Goal: Task Accomplishment & Management: Use online tool/utility

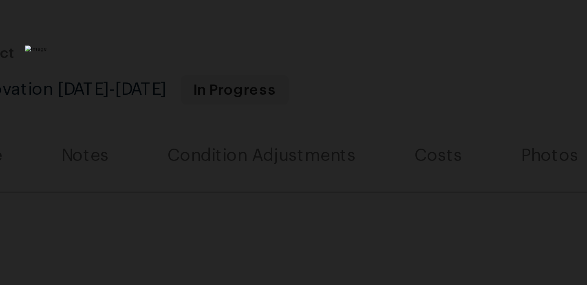
scroll to position [3015, 0]
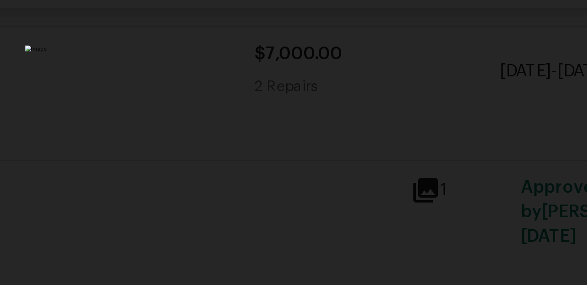
click at [219, 98] on div "Lightbox" at bounding box center [293, 142] width 587 height 285
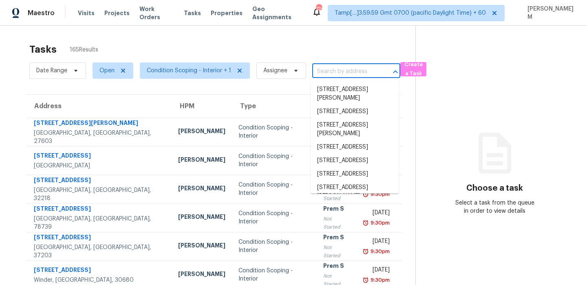
click at [325, 76] on input "text" at bounding box center [344, 71] width 65 height 13
paste input "15023 NE 70th St Vancouver WA 98682"
type input "15023 NE 70th St Vancouver WA 98682"
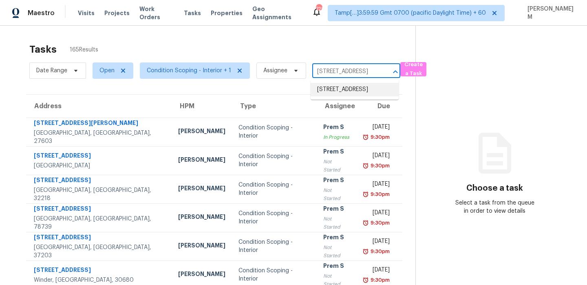
click at [343, 89] on li "[STREET_ADDRESS]" at bounding box center [355, 89] width 88 height 13
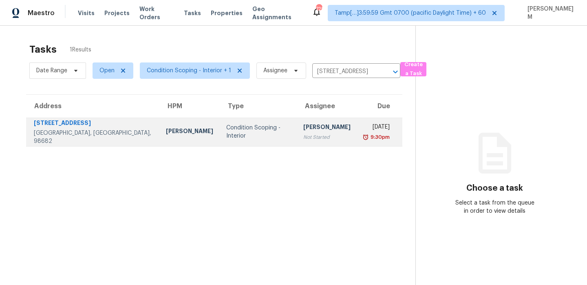
click at [297, 144] on td "Pavithran Omsekar Not Started" at bounding box center [327, 131] width 60 height 29
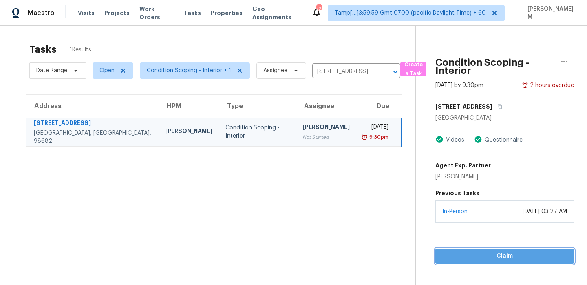
click at [500, 257] on span "Claim" at bounding box center [505, 256] width 126 height 10
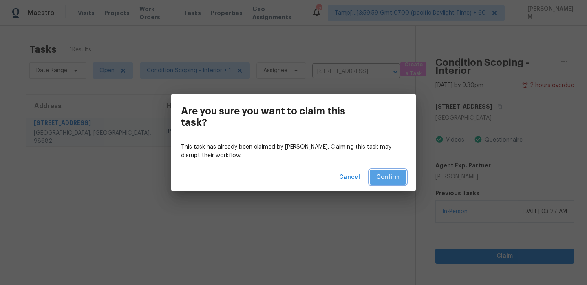
click at [388, 177] on span "Confirm" at bounding box center [387, 177] width 23 height 10
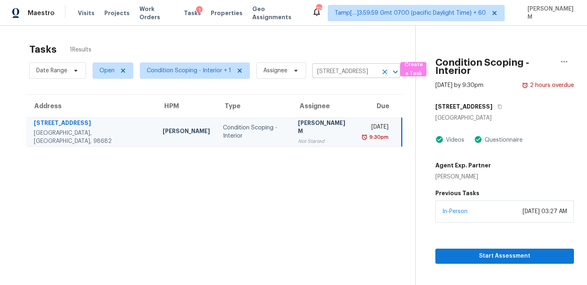
click at [337, 71] on input "[STREET_ADDRESS]" at bounding box center [344, 71] width 65 height 13
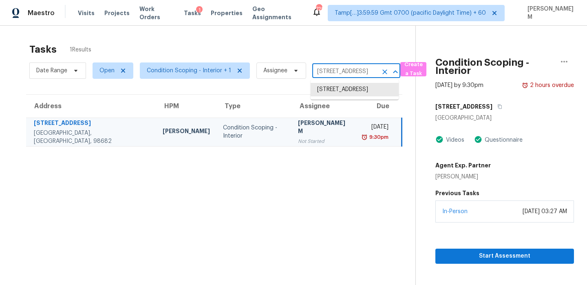
click at [337, 71] on input "[STREET_ADDRESS]" at bounding box center [344, 71] width 65 height 13
paste input "99 Cardin Pl Woodbridge VA 22193"
type input "[STREET_ADDRESS][PERSON_NAME]"
click at [345, 90] on li "[STREET_ADDRESS][PERSON_NAME]" at bounding box center [355, 94] width 88 height 22
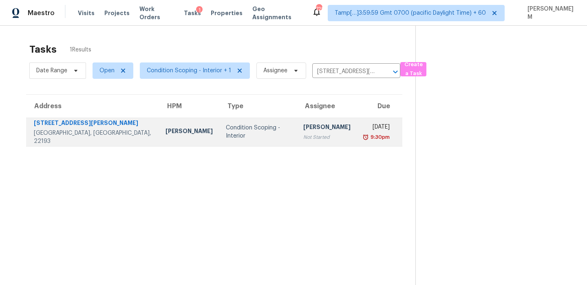
click at [303, 133] on div "Not Started" at bounding box center [326, 137] width 47 height 8
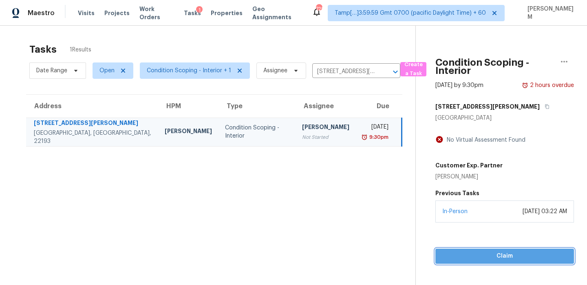
click at [458, 259] on span "Claim" at bounding box center [505, 256] width 126 height 10
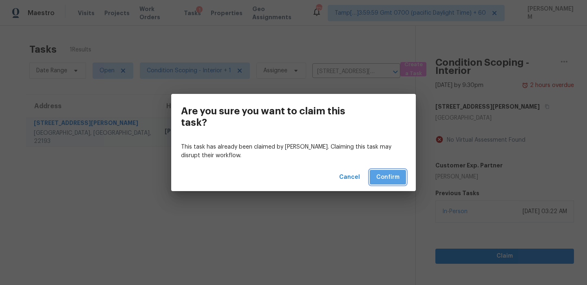
click at [403, 181] on button "Confirm" at bounding box center [388, 177] width 36 height 15
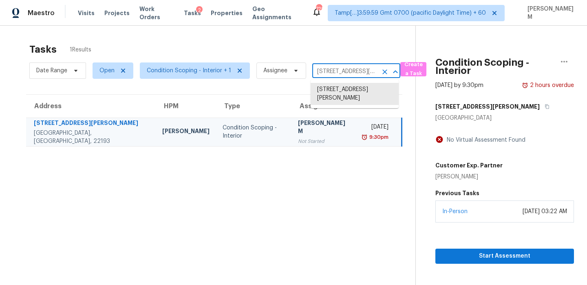
click at [337, 74] on input "[STREET_ADDRESS][PERSON_NAME]" at bounding box center [344, 71] width 65 height 13
paste input "23 NE 70th St Vancouver WA 98682"
type input "15023 NE 70th St Vancouver WA 98682"
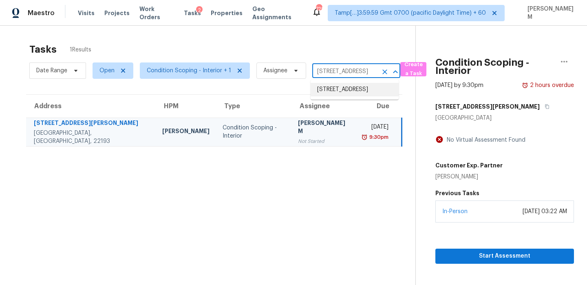
click at [353, 96] on li "[STREET_ADDRESS]" at bounding box center [355, 89] width 88 height 13
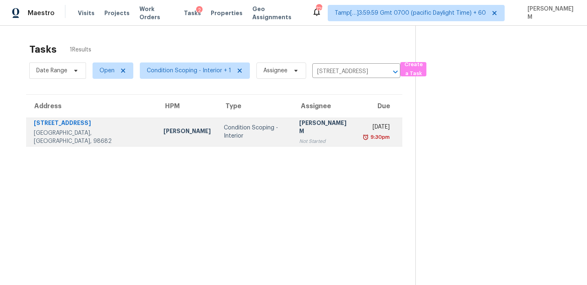
click at [299, 131] on div "[PERSON_NAME] M" at bounding box center [325, 128] width 52 height 18
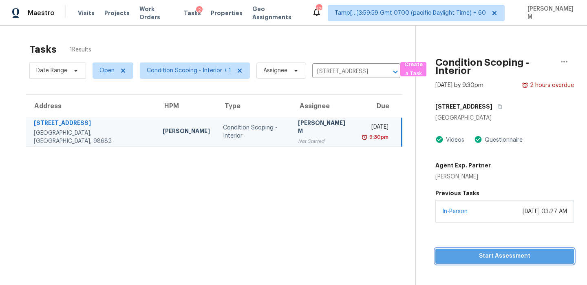
click at [477, 252] on span "Start Assessment" at bounding box center [505, 256] width 126 height 10
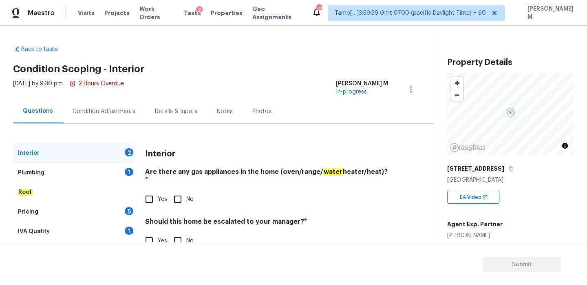
click at [118, 113] on div "Condition Adjustments" at bounding box center [104, 111] width 63 height 8
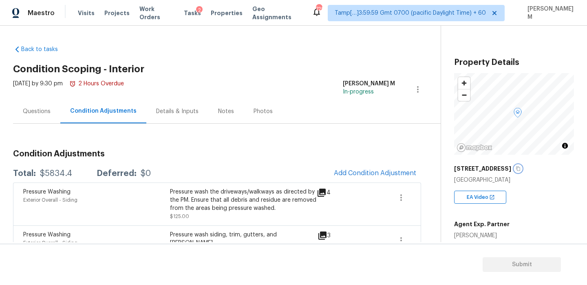
click at [515, 166] on button "button" at bounding box center [518, 168] width 7 height 7
click at [516, 167] on icon "button" at bounding box center [518, 168] width 4 height 4
click at [88, 13] on span "Visits" at bounding box center [86, 13] width 17 height 8
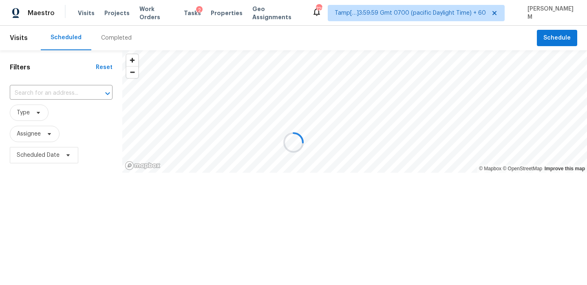
click at [119, 39] on div at bounding box center [293, 142] width 587 height 285
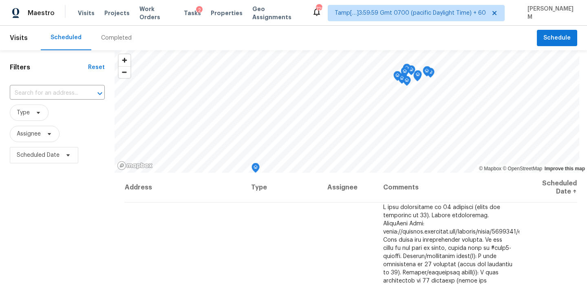
click at [119, 39] on div "Completed" at bounding box center [116, 38] width 31 height 8
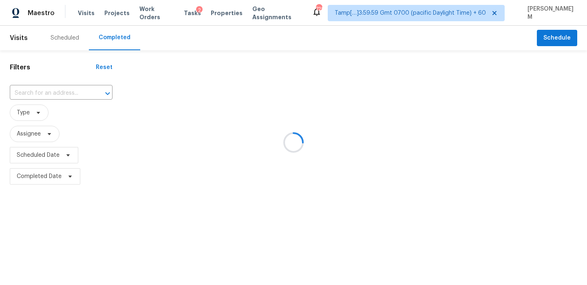
click at [53, 91] on div at bounding box center [293, 142] width 587 height 285
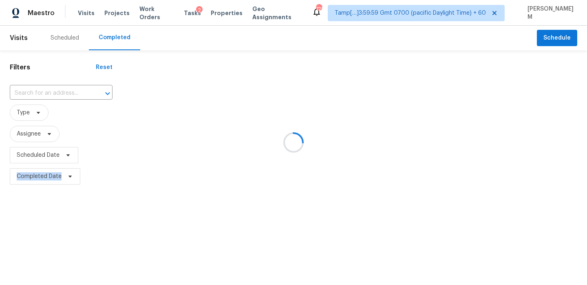
click at [53, 91] on div at bounding box center [293, 142] width 587 height 285
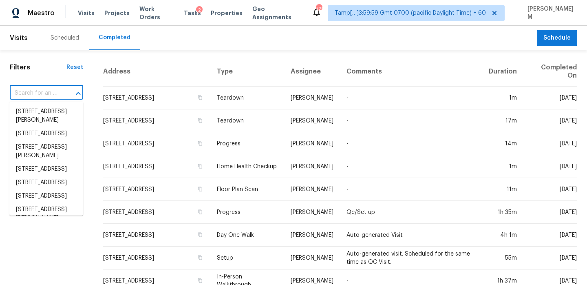
click at [53, 91] on input "text" at bounding box center [35, 93] width 51 height 13
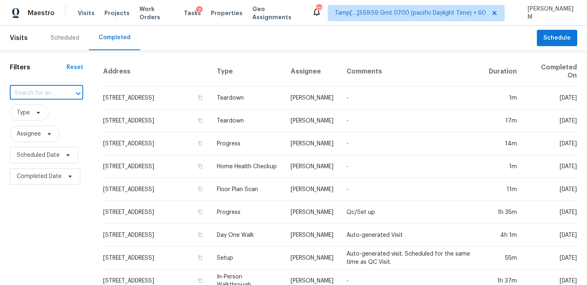
click at [53, 91] on input "text" at bounding box center [35, 93] width 51 height 13
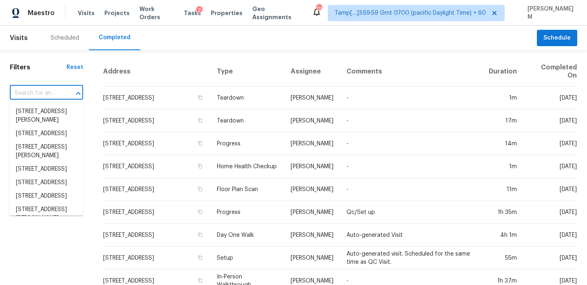
click at [53, 91] on input "text" at bounding box center [35, 93] width 51 height 13
paste input "[STREET_ADDRESS]"
type input "[STREET_ADDRESS]"
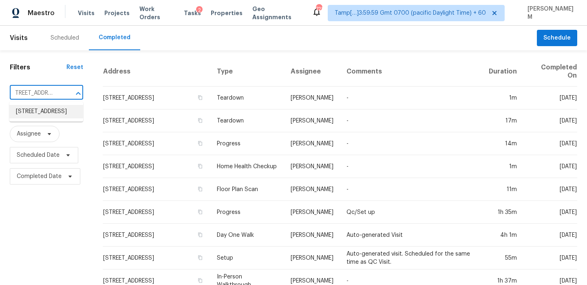
click at [58, 109] on li "[STREET_ADDRESS]" at bounding box center [46, 111] width 74 height 13
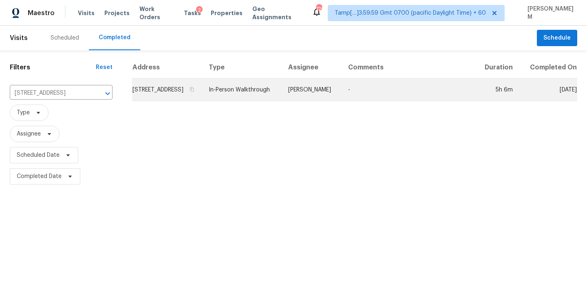
click at [202, 96] on td "[STREET_ADDRESS]" at bounding box center [167, 89] width 70 height 23
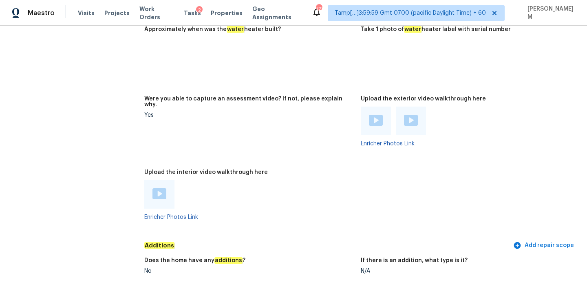
scroll to position [1472, 0]
click at [158, 179] on div at bounding box center [159, 193] width 30 height 29
click at [160, 188] on img at bounding box center [160, 193] width 14 height 11
click at [374, 114] on img at bounding box center [376, 119] width 14 height 11
click at [414, 114] on img at bounding box center [411, 119] width 14 height 11
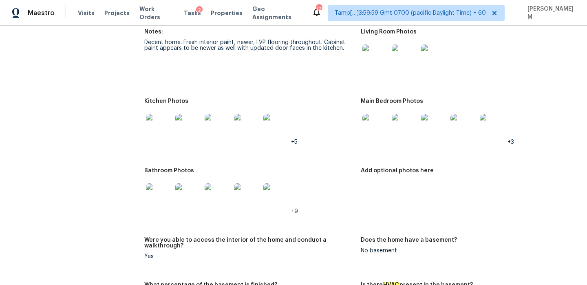
scroll to position [879, 0]
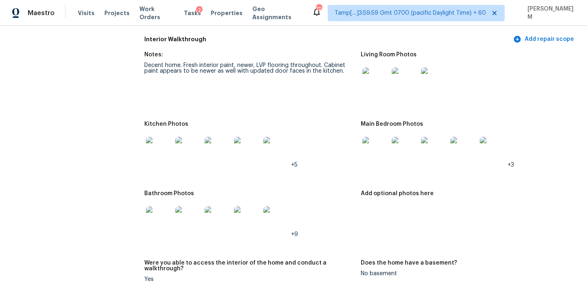
click at [329, 190] on div "Bathroom Photos" at bounding box center [249, 195] width 210 height 11
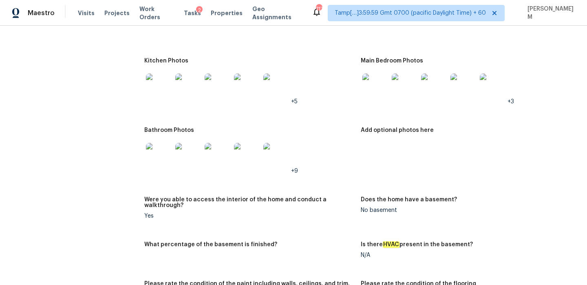
scroll to position [930, 0]
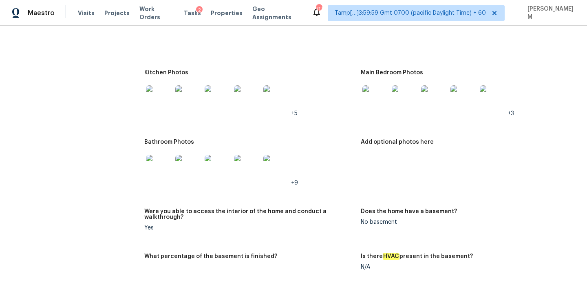
click at [153, 91] on img at bounding box center [159, 98] width 26 height 26
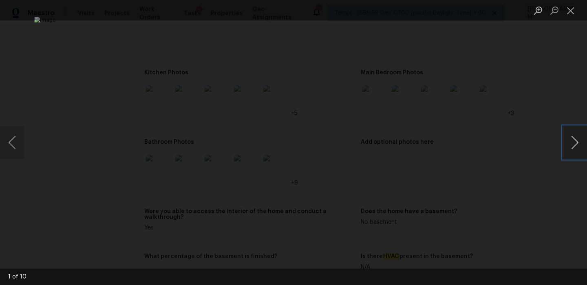
click at [570, 142] on button "Next image" at bounding box center [575, 142] width 24 height 33
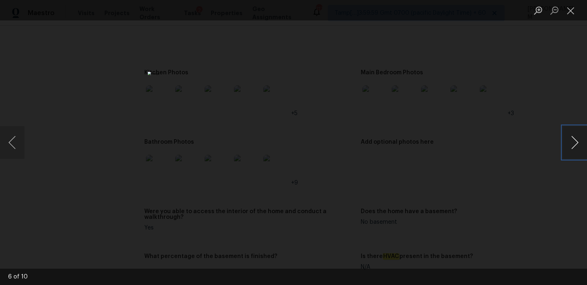
click at [570, 142] on button "Next image" at bounding box center [575, 142] width 24 height 33
click at [568, 12] on button "Close lightbox" at bounding box center [571, 10] width 16 height 14
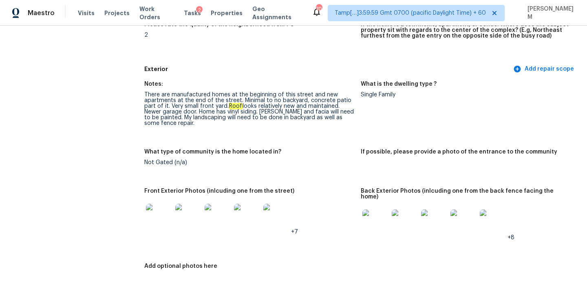
scroll to position [0, 0]
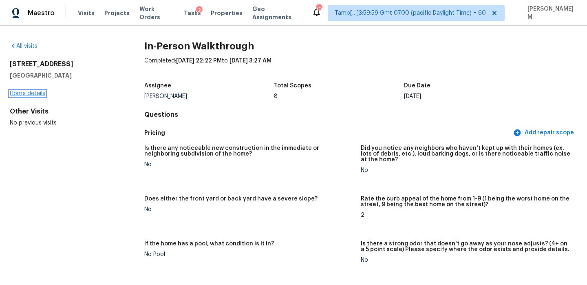
click at [38, 93] on link "Home details" at bounding box center [27, 94] width 35 height 6
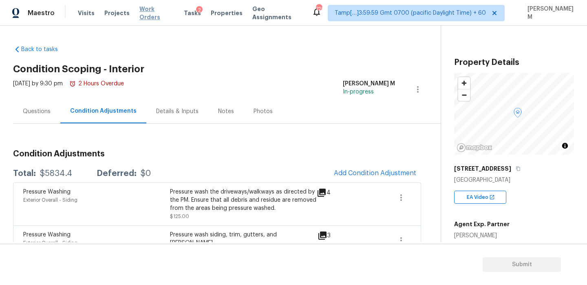
click at [150, 13] on span "Work Orders" at bounding box center [156, 13] width 35 height 16
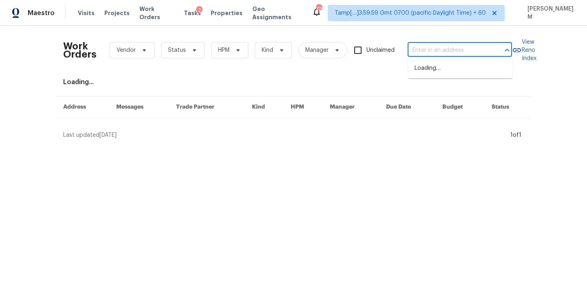
click at [451, 48] on input "text" at bounding box center [449, 50] width 82 height 13
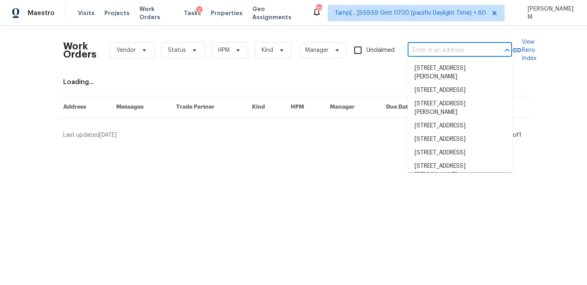
paste input "https://maestro.ops.opendoor.com/tasks/b6bdbdd6-f5ab-4cbd-ac87-9dc664c1ba59?mar…"
type input "https://maestro.ops.opendoor.com/tasks/b6bdbdd6-f5ab-4cbd-ac87-9dc664c1ba59?mar…"
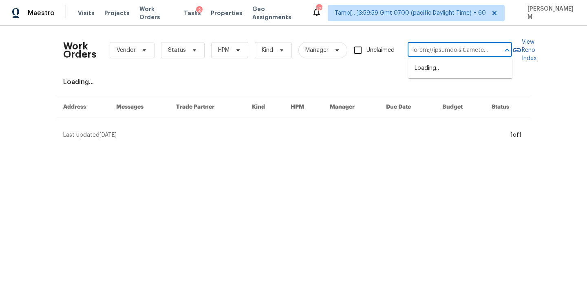
scroll to position [0, 4004]
click at [451, 48] on input "text" at bounding box center [449, 50] width 82 height 13
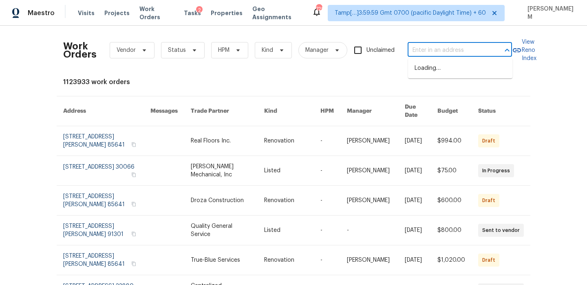
scroll to position [0, 0]
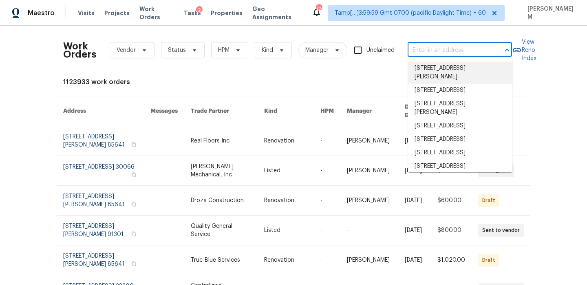
paste input "[STREET_ADDRESS]"
type input "[STREET_ADDRESS]"
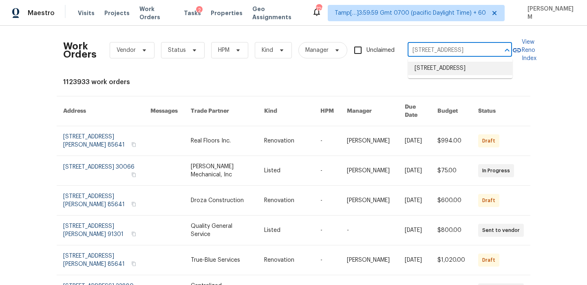
click at [450, 69] on li "[STREET_ADDRESS]" at bounding box center [460, 68] width 104 height 13
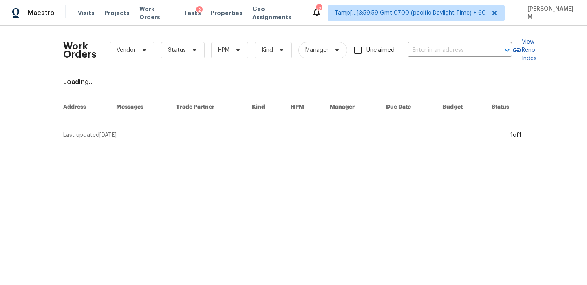
type input "[STREET_ADDRESS]"
click at [177, 14] on div "Visits Projects Work Orders Tasks 2 Properties Geo Assignments" at bounding box center [195, 13] width 234 height 16
click at [188, 14] on span "Tasks" at bounding box center [192, 13] width 17 height 6
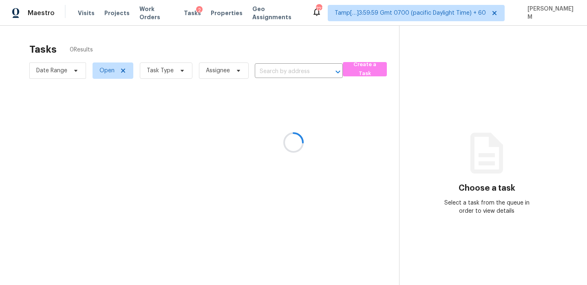
click at [301, 67] on div at bounding box center [293, 142] width 587 height 285
click at [291, 70] on div at bounding box center [293, 142] width 587 height 285
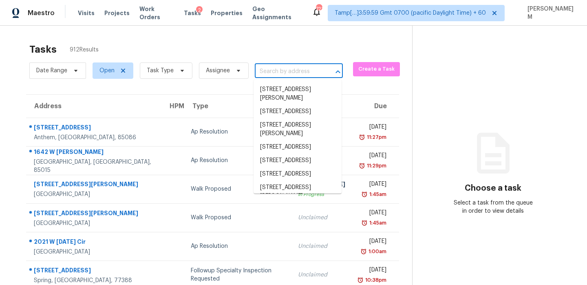
click at [282, 77] on input "text" at bounding box center [287, 71] width 65 height 13
paste input "15023 NE 70th St Vancouver WA 98682"
type input "15023 NE 70th St Vancouver WA 98682"
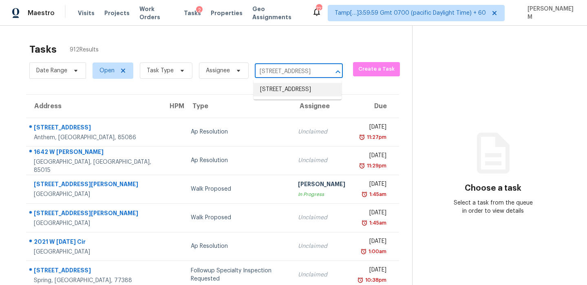
click at [290, 88] on li "[STREET_ADDRESS]" at bounding box center [298, 89] width 88 height 13
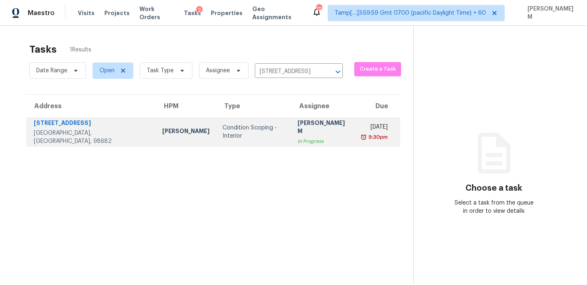
click at [298, 137] on div "In Progress" at bounding box center [324, 141] width 52 height 8
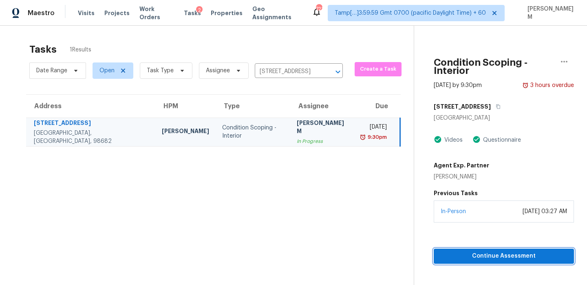
click at [504, 248] on button "Continue Assessment" at bounding box center [504, 255] width 140 height 15
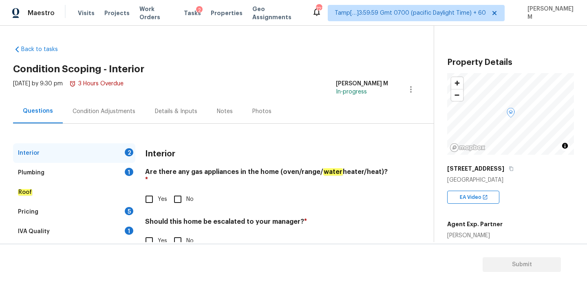
scroll to position [21, 0]
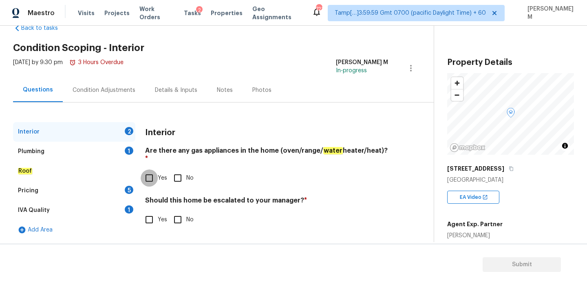
click at [152, 173] on input "Yes" at bounding box center [149, 177] width 17 height 17
checkbox input "true"
click at [176, 215] on input "No" at bounding box center [177, 219] width 17 height 17
checkbox input "true"
click at [64, 155] on div "Plumbing 1" at bounding box center [74, 152] width 122 height 20
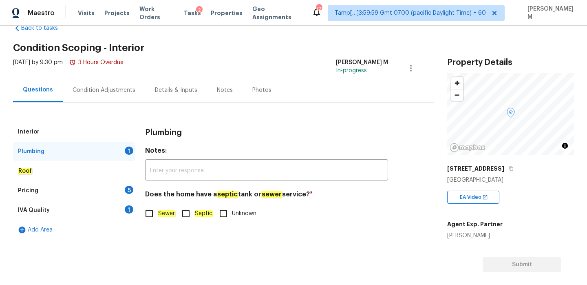
click at [148, 219] on input "Sewer" at bounding box center [149, 213] width 17 height 17
checkbox input "true"
click at [75, 164] on div "Roof" at bounding box center [74, 171] width 122 height 20
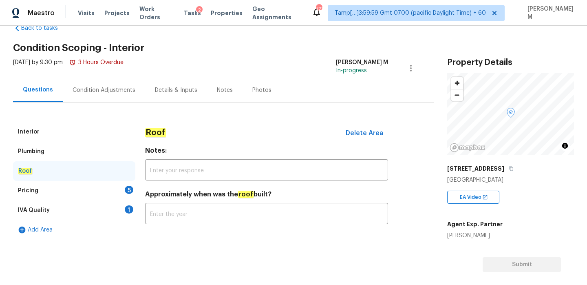
click at [75, 183] on div "Pricing 5" at bounding box center [74, 191] width 122 height 20
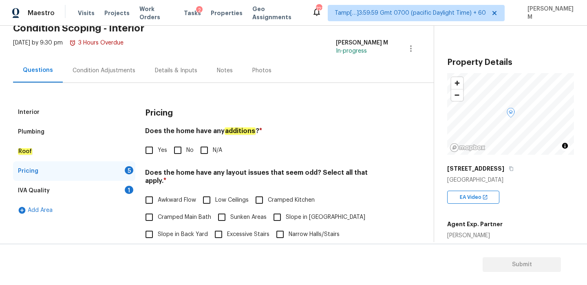
scroll to position [44, 0]
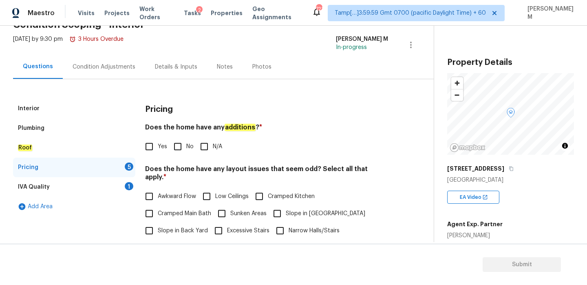
click at [204, 150] on input "N/A" at bounding box center [204, 146] width 17 height 17
checkbox input "true"
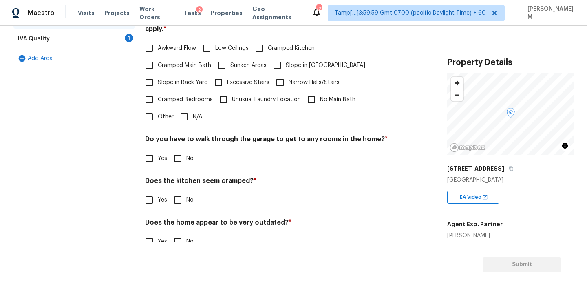
scroll to position [205, 0]
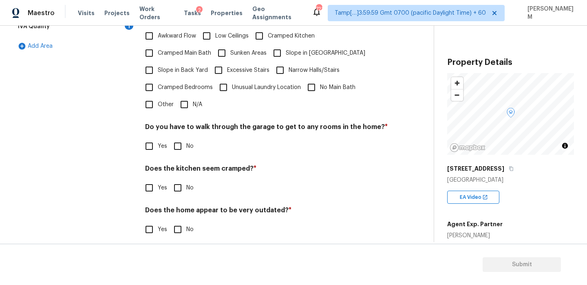
click at [180, 139] on input "No" at bounding box center [177, 145] width 17 height 17
checkbox input "true"
click at [178, 186] on input "No" at bounding box center [177, 187] width 17 height 17
checkbox input "true"
click at [180, 221] on input "No" at bounding box center [177, 229] width 17 height 17
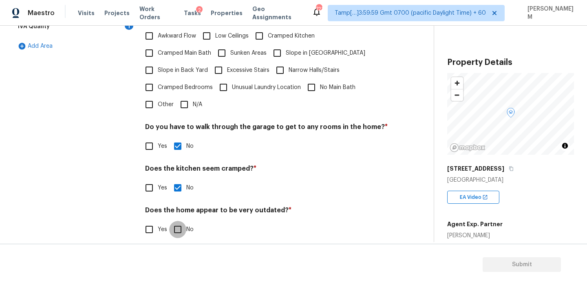
checkbox input "true"
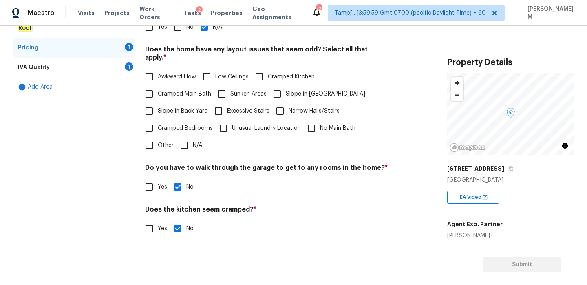
click at [84, 71] on div "IVA Quality 1" at bounding box center [74, 68] width 122 height 20
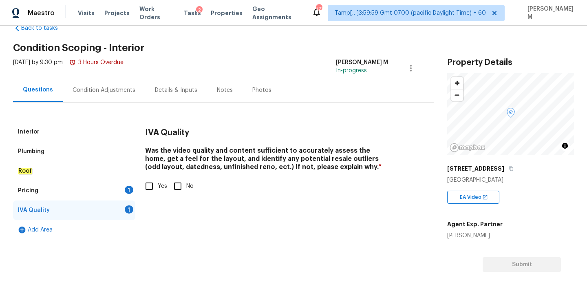
click at [151, 174] on h4 "Was the video quality and content sufficient to accurately assess the home, get…" at bounding box center [266, 160] width 243 height 28
click at [151, 182] on input "Yes" at bounding box center [149, 185] width 17 height 17
checkbox input "true"
click at [97, 187] on div "Pricing 1" at bounding box center [74, 191] width 122 height 20
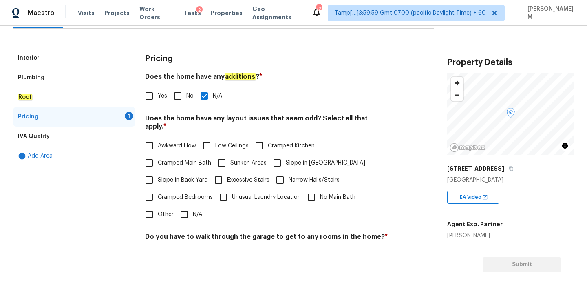
scroll to position [114, 0]
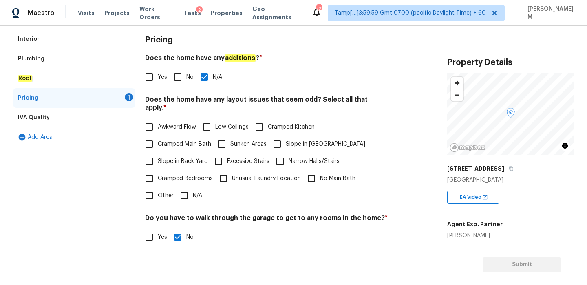
click at [190, 187] on input "N/A" at bounding box center [184, 195] width 17 height 17
checkbox input "true"
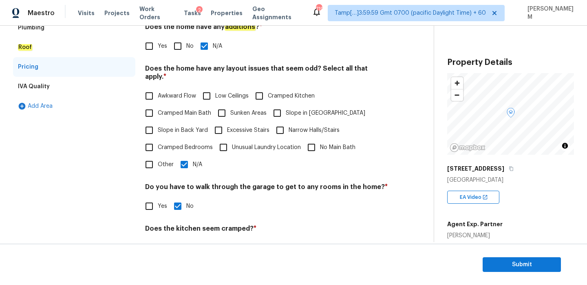
click at [74, 88] on div "IVA Quality" at bounding box center [74, 87] width 122 height 20
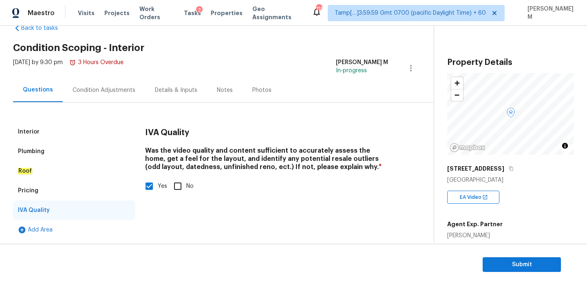
click at [45, 134] on div "Interior" at bounding box center [74, 132] width 122 height 20
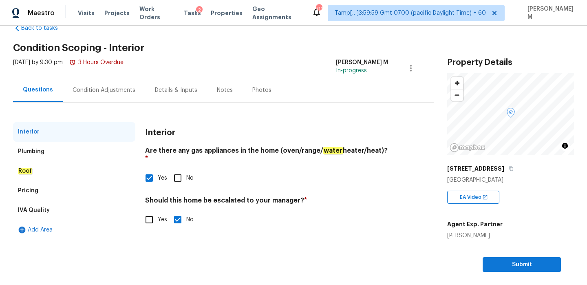
click at [77, 154] on div "Plumbing" at bounding box center [74, 152] width 122 height 20
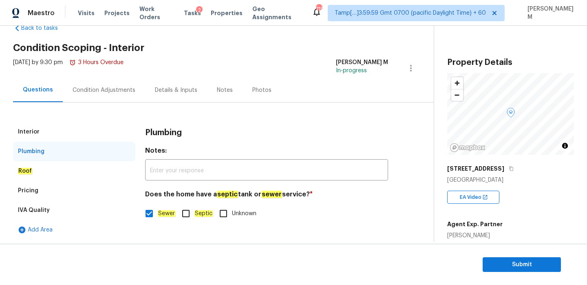
click at [77, 170] on div "Roof" at bounding box center [74, 171] width 122 height 20
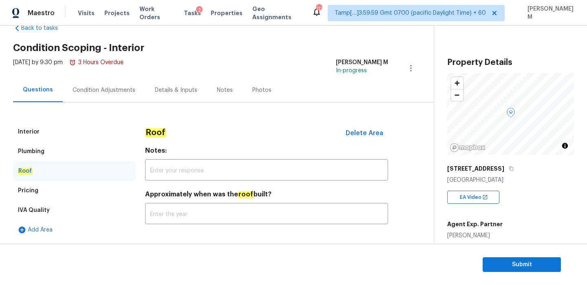
click at [79, 186] on div "Pricing" at bounding box center [74, 191] width 122 height 20
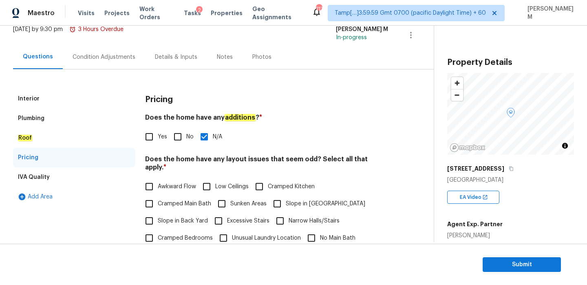
scroll to position [0, 0]
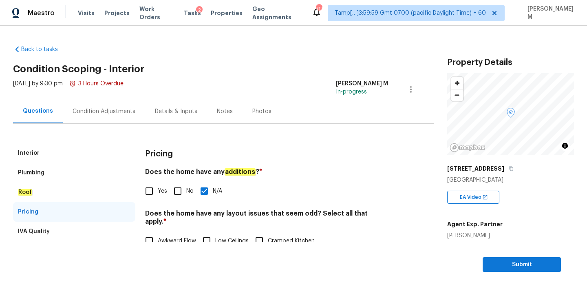
click at [91, 115] on div "Condition Adjustments" at bounding box center [104, 111] width 82 height 24
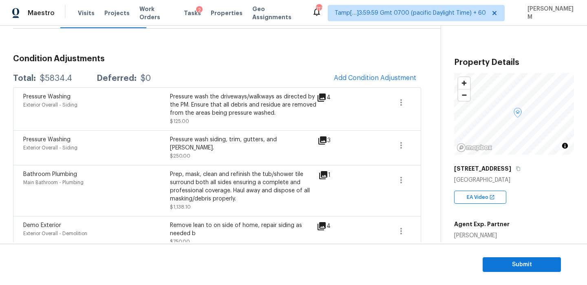
scroll to position [89, 0]
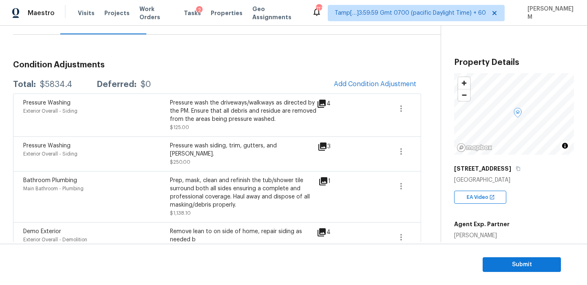
click at [325, 177] on icon at bounding box center [323, 181] width 8 height 8
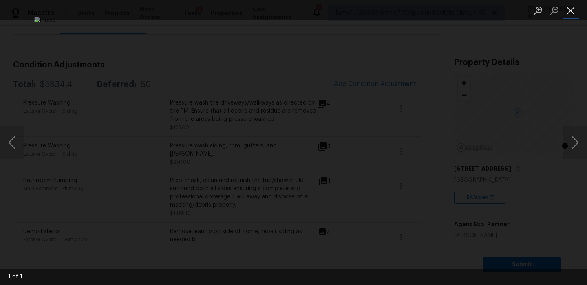
click at [573, 9] on button "Close lightbox" at bounding box center [571, 10] width 16 height 14
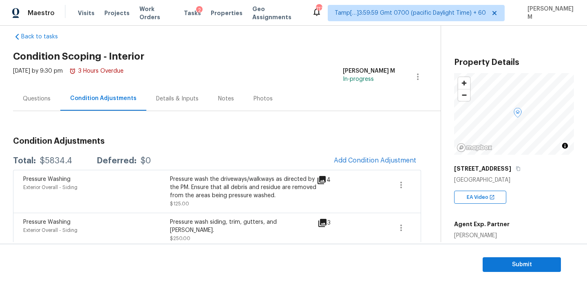
scroll to position [12, 0]
click at [355, 158] on span "Add Condition Adjustment" at bounding box center [375, 160] width 82 height 7
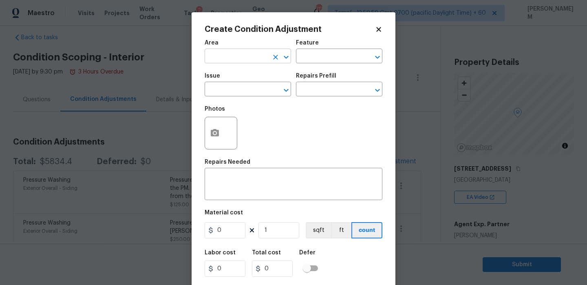
click at [257, 56] on input "text" at bounding box center [237, 57] width 64 height 13
click at [259, 89] on li "Interior Overall" at bounding box center [248, 88] width 86 height 13
type input "Interior Overall"
click at [318, 58] on input "text" at bounding box center [328, 57] width 64 height 13
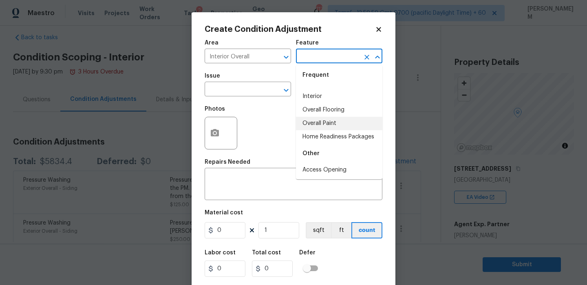
click at [333, 123] on li "Overall Paint" at bounding box center [339, 123] width 86 height 13
type input "Overall Paint"
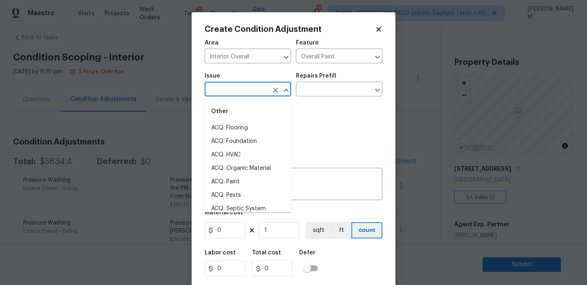
click at [267, 85] on input "text" at bounding box center [237, 90] width 64 height 13
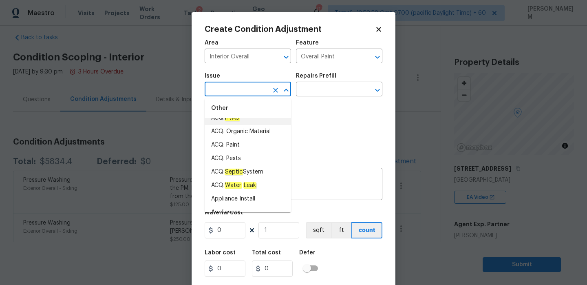
scroll to position [44, 0]
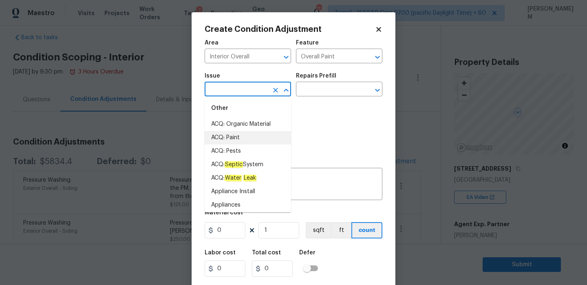
click at [252, 136] on li "ACQ: Paint" at bounding box center [248, 137] width 86 height 13
type input "ACQ: Paint"
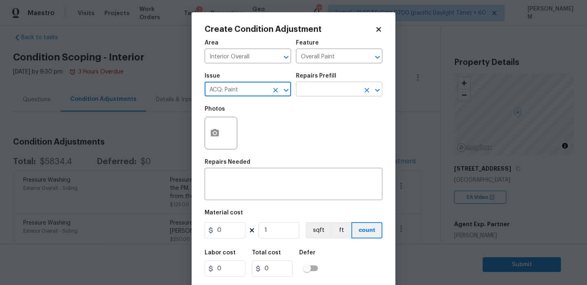
click at [319, 93] on input "text" at bounding box center [328, 90] width 64 height 13
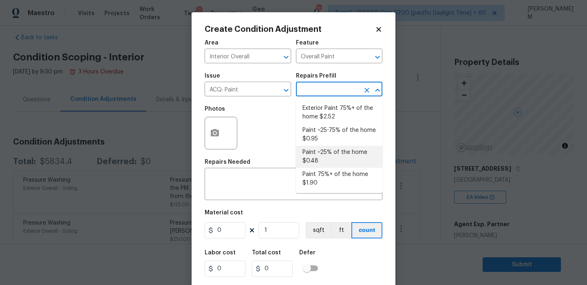
click at [342, 154] on li "Paint ~25% of the home $0.48" at bounding box center [339, 157] width 86 height 22
type input "Acquisition"
type textarea "Acquisition Scope: ~25% of the home needs interior paint"
type input "0.48"
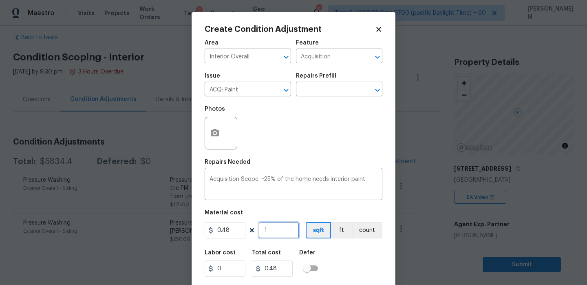
drag, startPoint x: 274, startPoint y: 232, endPoint x: 232, endPoint y: 227, distance: 41.9
click at [232, 227] on div "0.48 1 sqft ft count" at bounding box center [294, 230] width 178 height 16
paste input "text"
type input "1"
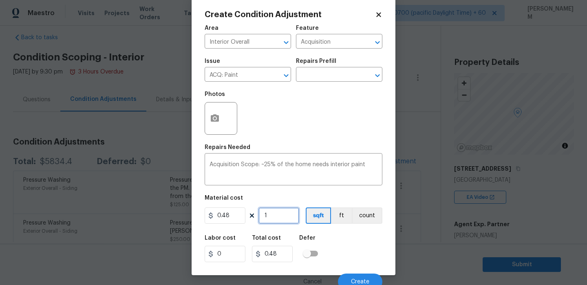
scroll to position [20, 0]
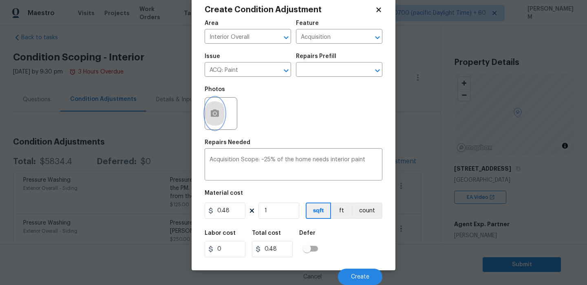
click at [219, 115] on button "button" at bounding box center [215, 113] width 20 height 32
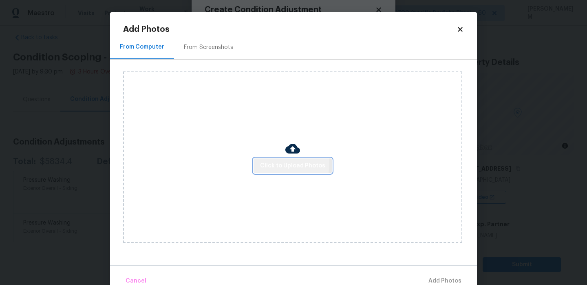
click at [278, 163] on span "Click to Upload Photos" at bounding box center [292, 166] width 65 height 10
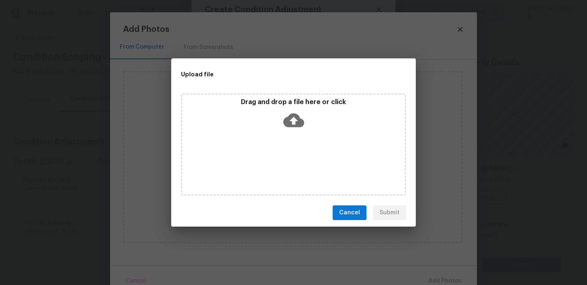
click at [292, 118] on icon at bounding box center [293, 120] width 21 height 21
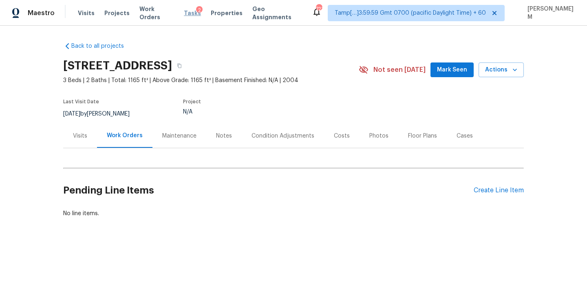
click at [187, 12] on span "Tasks" at bounding box center [192, 13] width 17 height 6
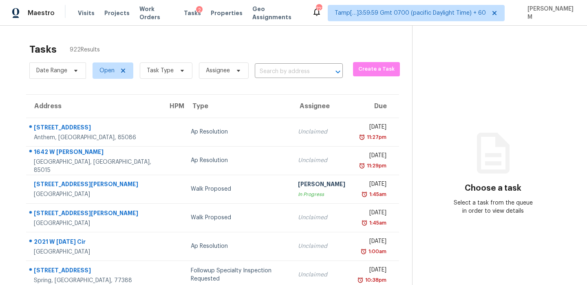
click at [275, 71] on input "text" at bounding box center [287, 71] width 65 height 13
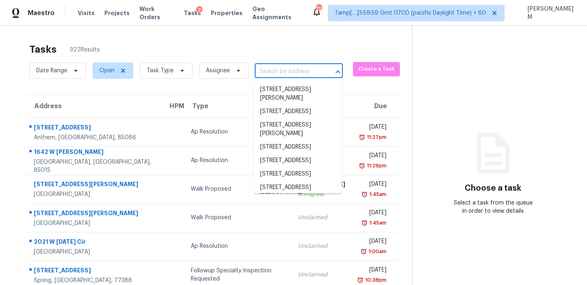
paste input "[STREET_ADDRESS]"
type input "[STREET_ADDRESS]"
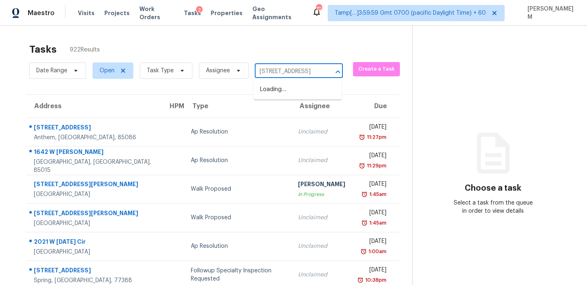
scroll to position [0, 47]
click at [292, 89] on li "[STREET_ADDRESS]" at bounding box center [298, 89] width 88 height 13
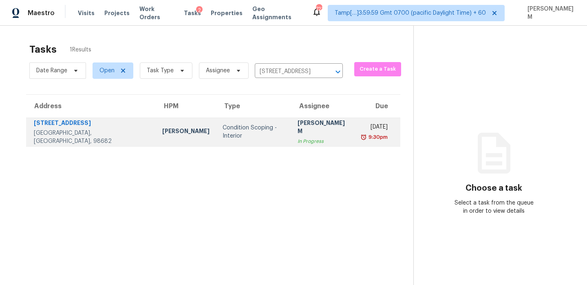
click at [298, 126] on div "[PERSON_NAME] M" at bounding box center [324, 128] width 52 height 18
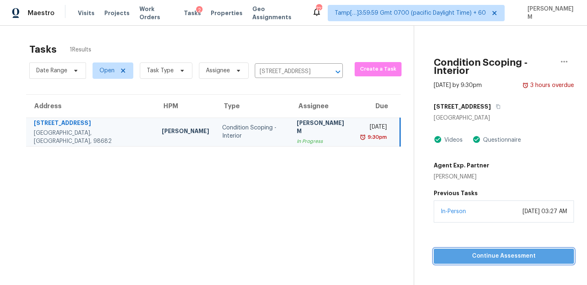
click at [476, 252] on span "Continue Assessment" at bounding box center [504, 256] width 127 height 10
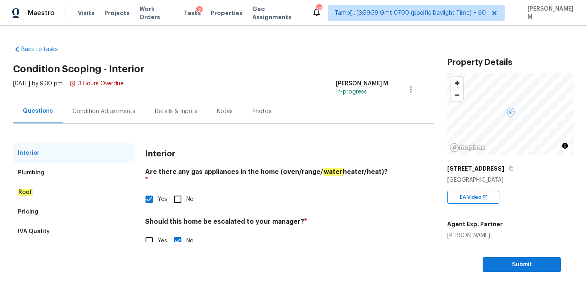
scroll to position [21, 0]
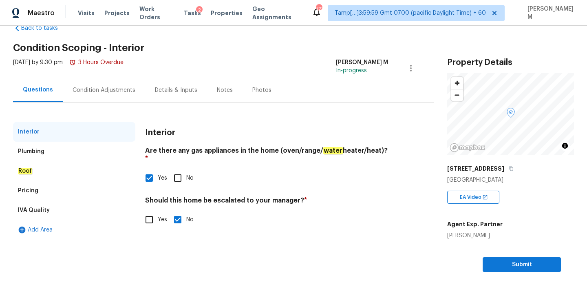
click at [84, 86] on div "Condition Adjustments" at bounding box center [104, 90] width 63 height 8
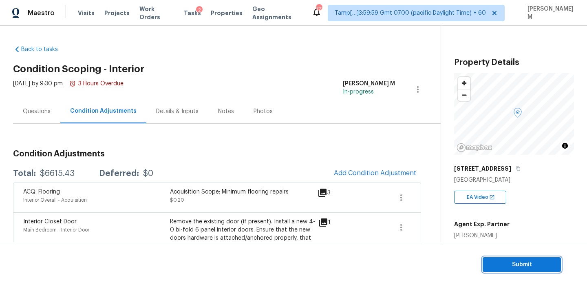
click at [525, 263] on span "Submit" at bounding box center [521, 264] width 65 height 10
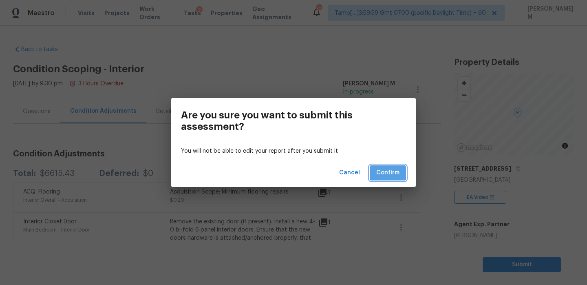
click at [394, 174] on span "Confirm" at bounding box center [387, 173] width 23 height 10
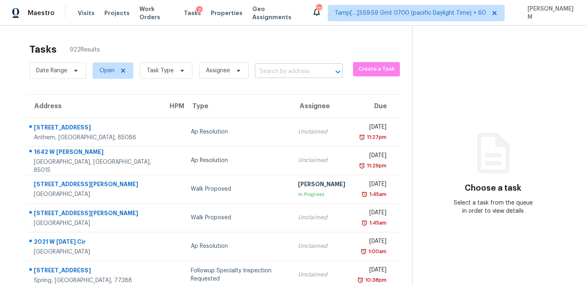
click at [278, 75] on input "text" at bounding box center [287, 71] width 65 height 13
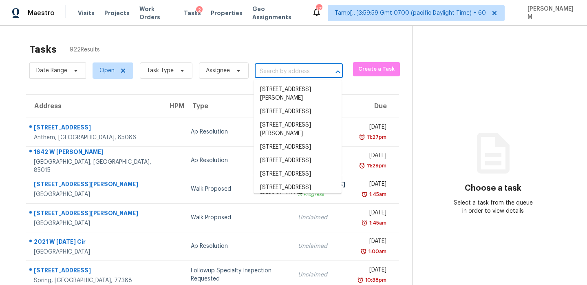
paste input "[STREET_ADDRESS][PERSON_NAME]"
type input "[STREET_ADDRESS][PERSON_NAME]"
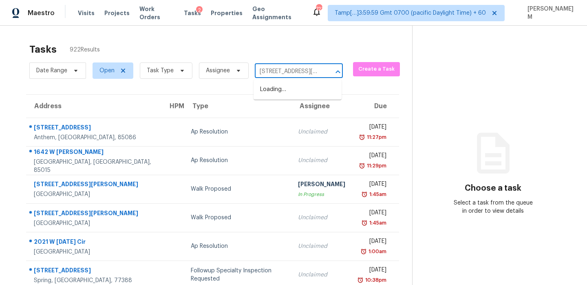
scroll to position [0, 42]
click at [289, 92] on li "[STREET_ADDRESS][PERSON_NAME]" at bounding box center [298, 94] width 88 height 22
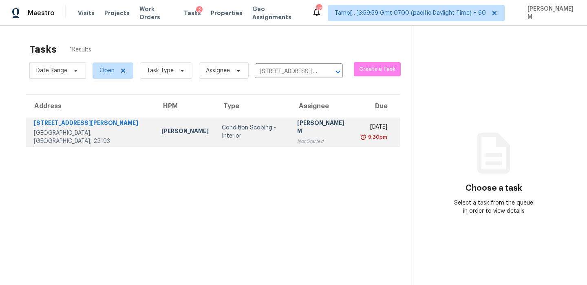
click at [297, 137] on div "Not Started" at bounding box center [323, 141] width 52 height 8
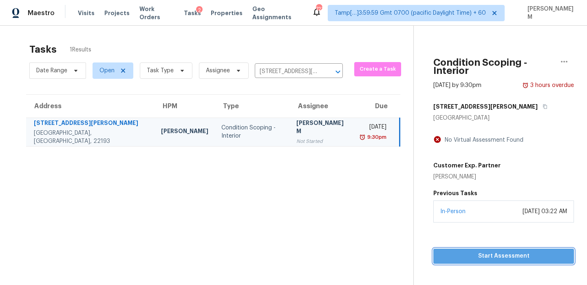
click at [503, 251] on span "Start Assessment" at bounding box center [504, 256] width 128 height 10
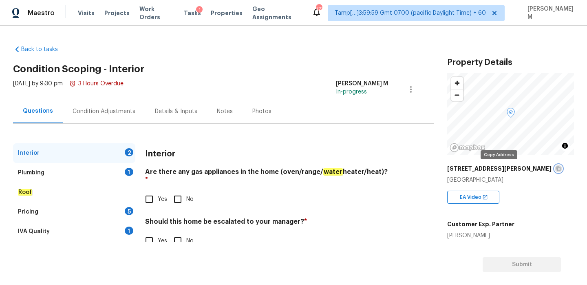
click at [557, 167] on icon "button" at bounding box center [559, 168] width 4 height 4
click at [159, 195] on span "Yes" at bounding box center [162, 199] width 9 height 9
click at [158, 191] on input "Yes" at bounding box center [149, 198] width 17 height 17
checkbox input "true"
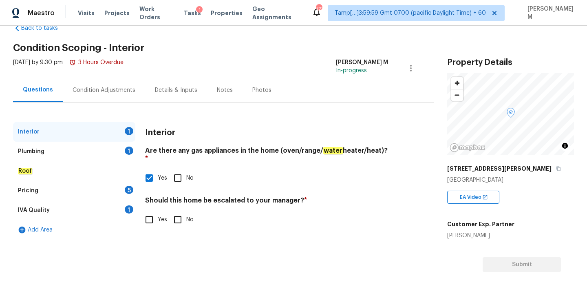
click at [178, 221] on div "Interior Are there any gas appliances in the home (oven/range/ water heater/hea…" at bounding box center [266, 180] width 243 height 116
click at [178, 215] on input "No" at bounding box center [177, 219] width 17 height 17
checkbox input "true"
click at [80, 145] on div "Plumbing 1" at bounding box center [74, 152] width 122 height 20
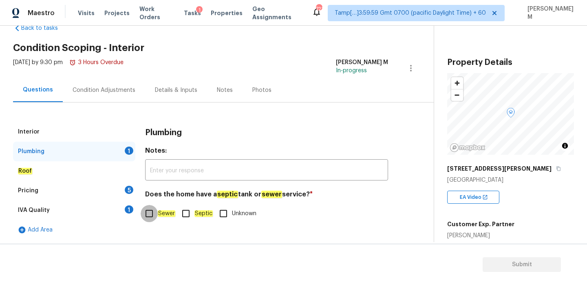
click at [148, 210] on input "Sewer" at bounding box center [149, 213] width 17 height 17
checkbox input "true"
click at [82, 167] on div "Roof" at bounding box center [74, 171] width 122 height 20
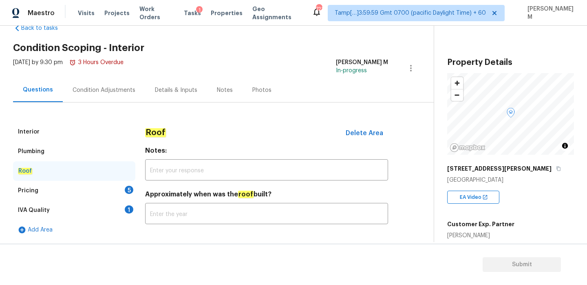
click at [81, 190] on div "Pricing 5" at bounding box center [74, 191] width 122 height 20
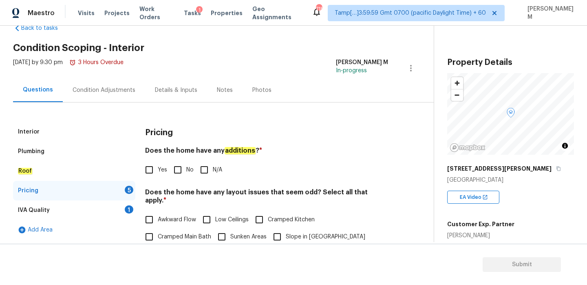
click at [206, 170] on input "N/A" at bounding box center [204, 169] width 17 height 17
checkbox input "true"
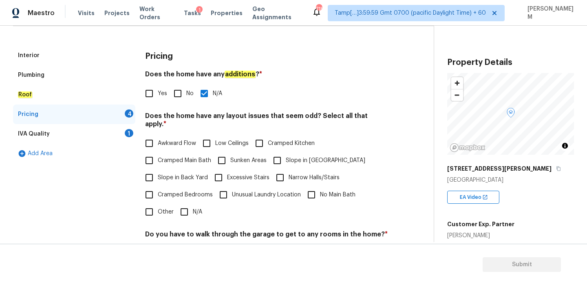
scroll to position [205, 0]
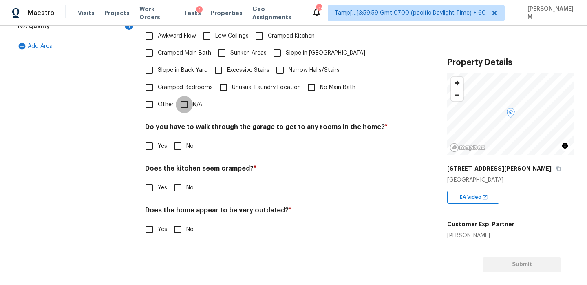
click at [182, 103] on input "N/A" at bounding box center [184, 104] width 17 height 17
checkbox input "true"
click at [176, 146] on input "No" at bounding box center [177, 145] width 17 height 17
checkbox input "true"
click at [177, 179] on input "No" at bounding box center [177, 187] width 17 height 17
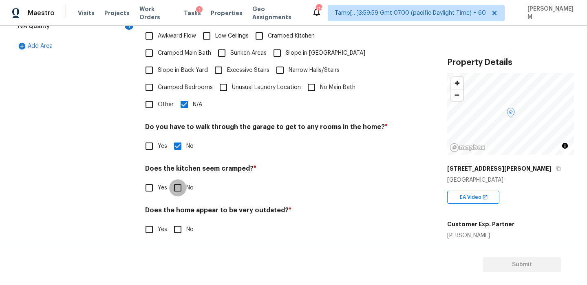
checkbox input "true"
click at [182, 221] on input "No" at bounding box center [177, 229] width 17 height 17
checkbox input "true"
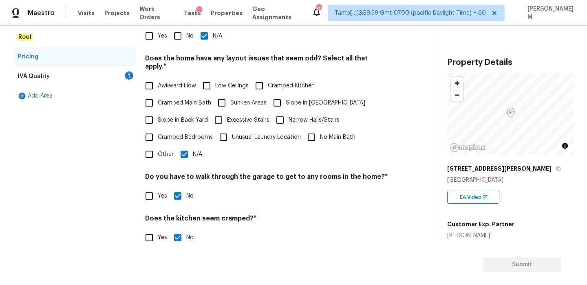
click at [91, 75] on div "IVA Quality 1" at bounding box center [74, 76] width 122 height 20
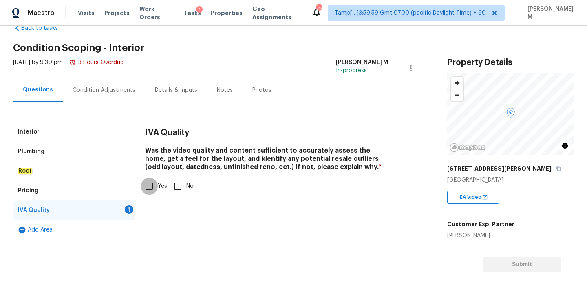
click at [151, 185] on input "Yes" at bounding box center [149, 185] width 17 height 17
checkbox input "true"
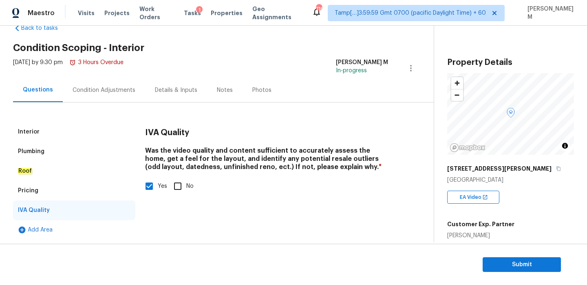
click at [98, 91] on div "Condition Adjustments" at bounding box center [104, 90] width 63 height 8
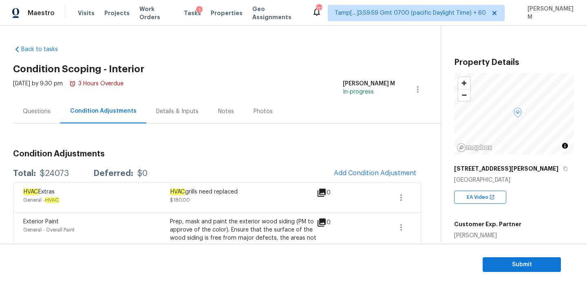
click at [39, 113] on div "Questions" at bounding box center [37, 111] width 28 height 8
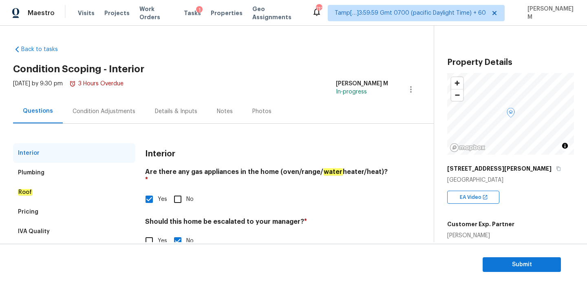
scroll to position [21, 0]
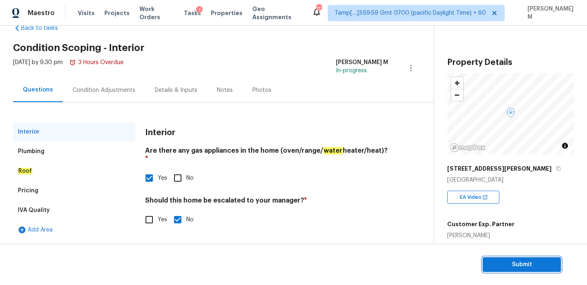
click at [527, 266] on span "Submit" at bounding box center [521, 264] width 65 height 10
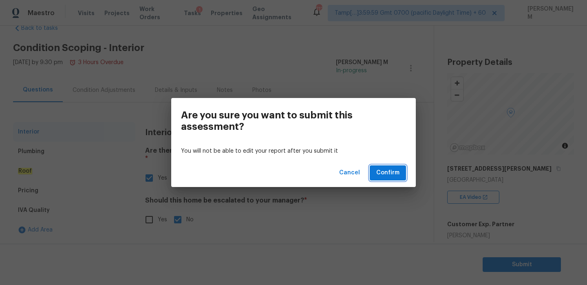
click at [392, 176] on span "Confirm" at bounding box center [387, 173] width 23 height 10
